Goal: Task Accomplishment & Management: Complete application form

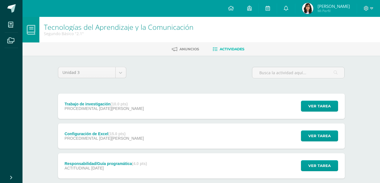
scroll to position [28, 0]
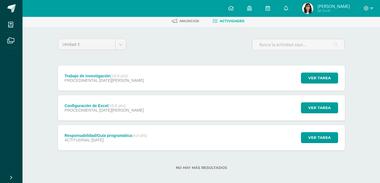
click at [209, 114] on div "Configuración de Excel (15.0 pts) PROCEDIMENTAL [DATE][PERSON_NAME] Ver tarea C…" at bounding box center [201, 107] width 287 height 25
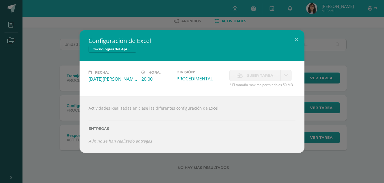
click at [256, 75] on span "Subir tarea" at bounding box center [260, 75] width 26 height 10
click at [255, 75] on span "Subir tarea" at bounding box center [260, 75] width 26 height 10
click at [301, 37] on button at bounding box center [296, 39] width 16 height 19
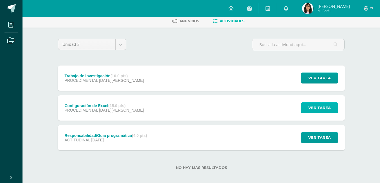
click at [310, 113] on span "Ver tarea" at bounding box center [319, 108] width 22 height 10
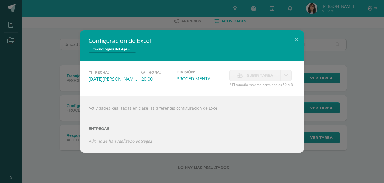
click at [251, 107] on div "Actividades Realizadas en clase las diferentes configuración de Excel Entregas …" at bounding box center [192, 124] width 225 height 57
click at [295, 43] on button at bounding box center [296, 39] width 16 height 19
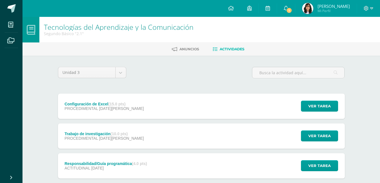
click at [287, 134] on div "Trabajo de investigación (10.0 pts) PROCEDIMENTAL [DATE][PERSON_NAME] Ver tarea…" at bounding box center [201, 135] width 287 height 25
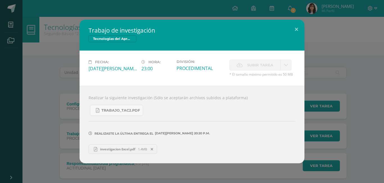
click at [273, 66] on label "Subir tarea" at bounding box center [254, 65] width 51 height 11
click at [296, 25] on button at bounding box center [296, 29] width 16 height 19
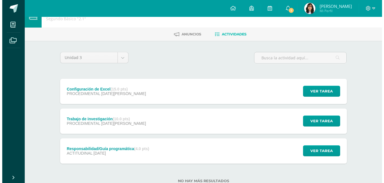
scroll to position [28, 0]
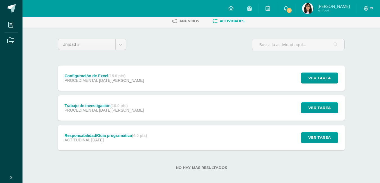
click at [271, 71] on div "Configuración de Excel (15.0 pts) PROCEDIMENTAL [DATE][PERSON_NAME] Ver tarea C…" at bounding box center [201, 78] width 287 height 25
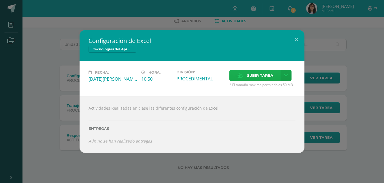
click at [251, 71] on span "Subir tarea" at bounding box center [260, 75] width 26 height 10
click at [0, 0] on input "Subir tarea" at bounding box center [0, 0] width 0 height 0
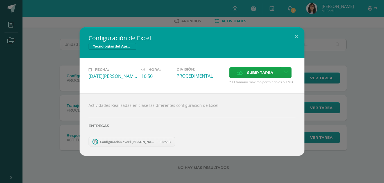
scroll to position [3, 0]
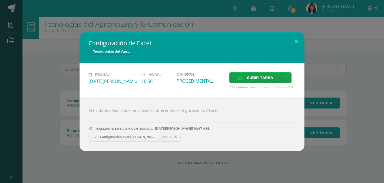
click at [134, 136] on span "Configuración excel [PERSON_NAME] 2.1.xlsx" at bounding box center [128, 137] width 62 height 4
